Goal: Check status: Check status

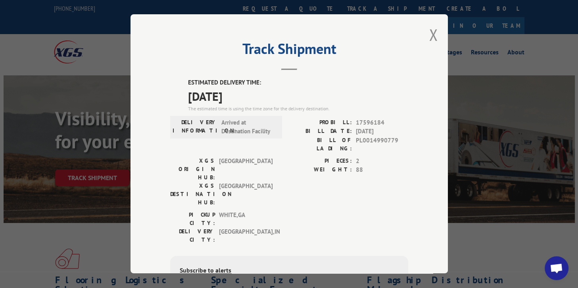
scroll to position [40, 0]
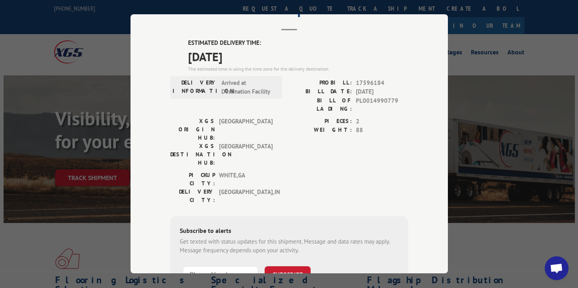
click at [479, 47] on div "Track Shipment ESTIMATED DELIVERY TIME: 09/12/2025 The estimated time is using …" at bounding box center [289, 144] width 578 height 288
click at [300, 23] on header "Track Shipment" at bounding box center [289, 17] width 238 height 27
click at [519, 123] on div "Track Shipment ESTIMATED DELIVERY TIME: 09/12/2025 The estimated time is using …" at bounding box center [289, 144] width 578 height 288
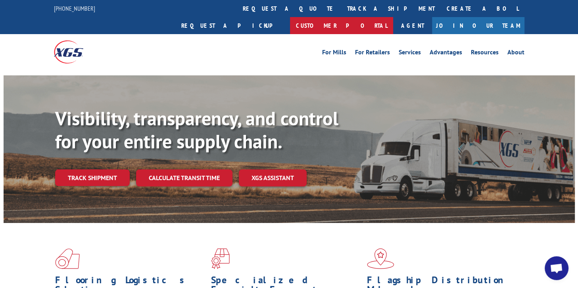
click at [393, 17] on link "Customer Portal" at bounding box center [341, 25] width 103 height 17
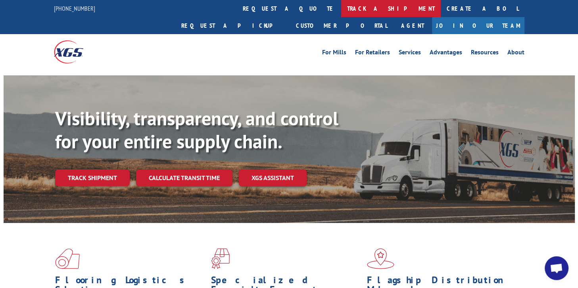
click at [341, 6] on link "track a shipment" at bounding box center [391, 8] width 100 height 17
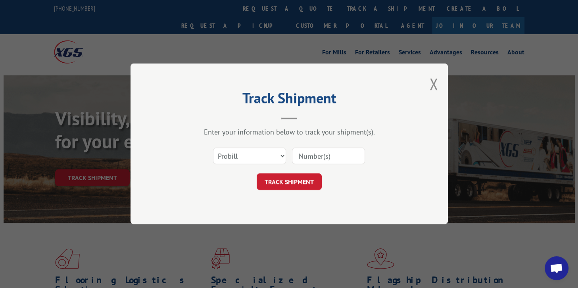
click at [326, 154] on input at bounding box center [328, 156] width 73 height 17
paste input "401024744"
type input "401024744"
click at [433, 86] on button "Close modal" at bounding box center [434, 83] width 9 height 21
